Goal: Task Accomplishment & Management: Use online tool/utility

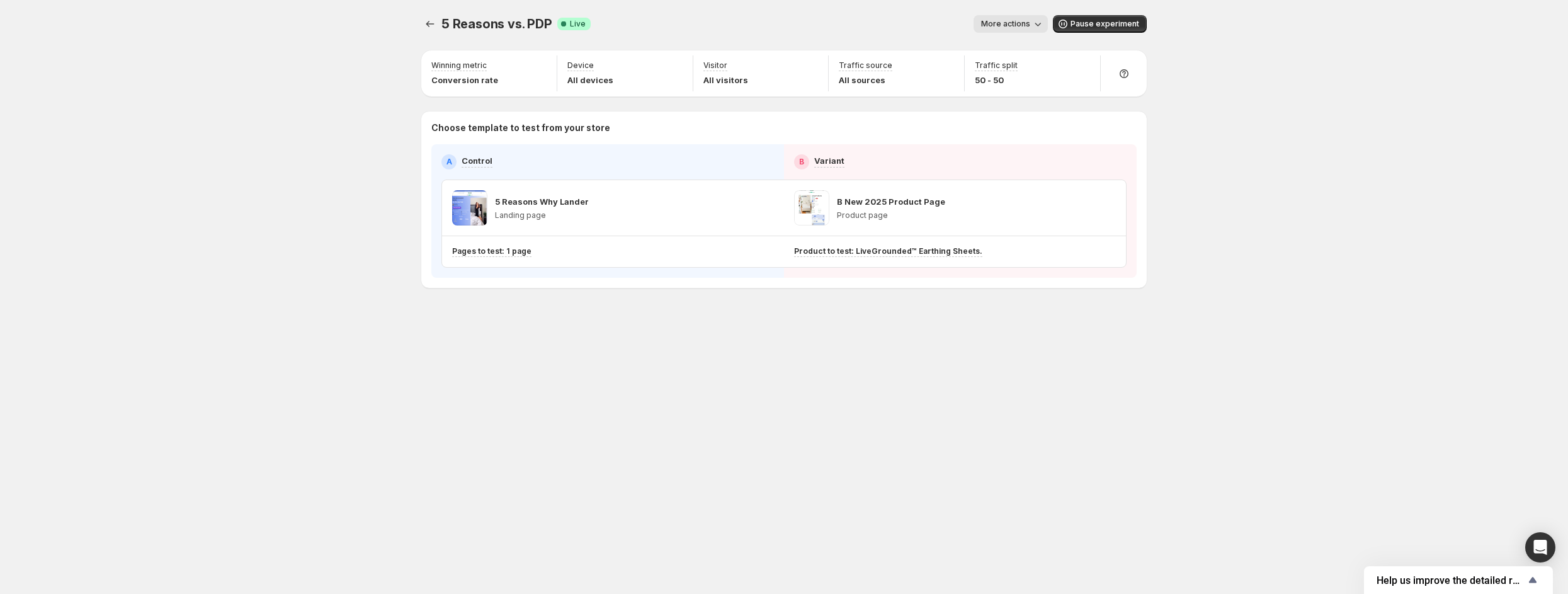
click at [143, 45] on div "5 Reasons vs. PDP. This page is ready 5 Reasons vs. PDP Success Complete Live M…" at bounding box center [784, 297] width 1568 height 594
click at [1026, 28] on span "More actions" at bounding box center [1006, 24] width 49 height 10
click at [1016, 43] on button "View analytic" at bounding box center [1060, 49] width 156 height 20
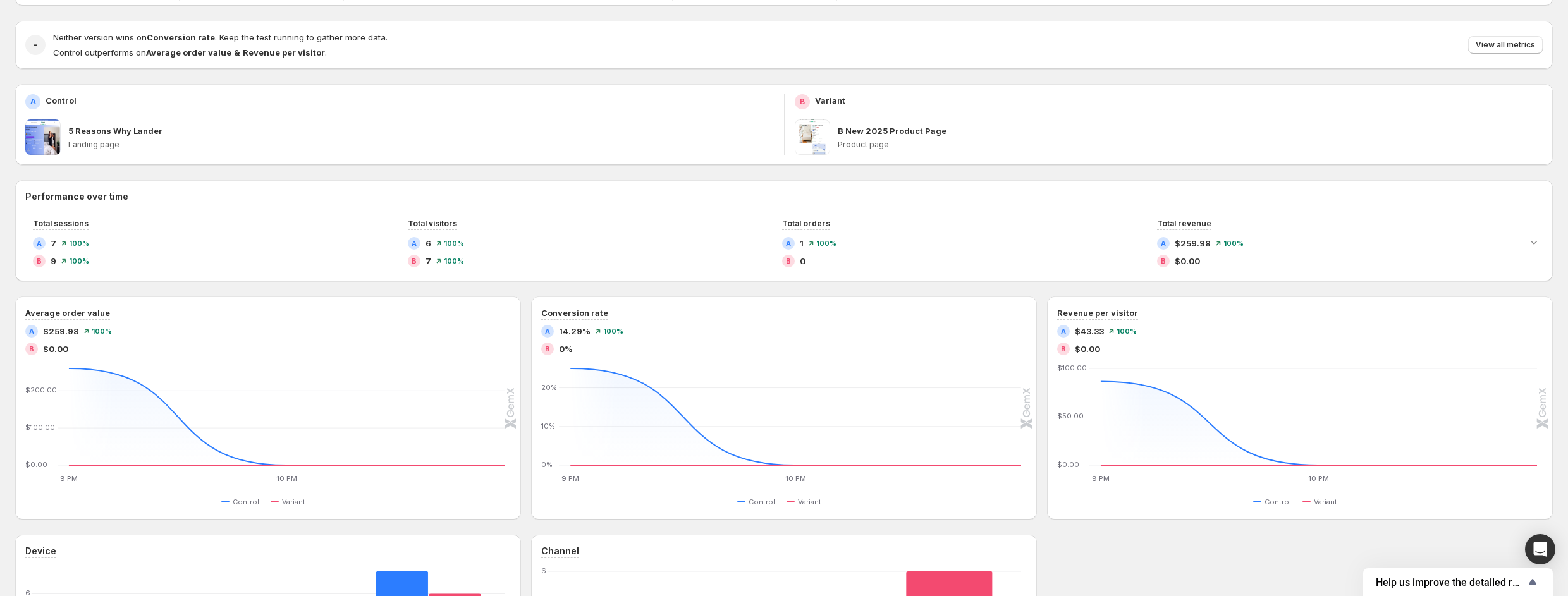
scroll to position [53, 0]
